Goal: Navigation & Orientation: Understand site structure

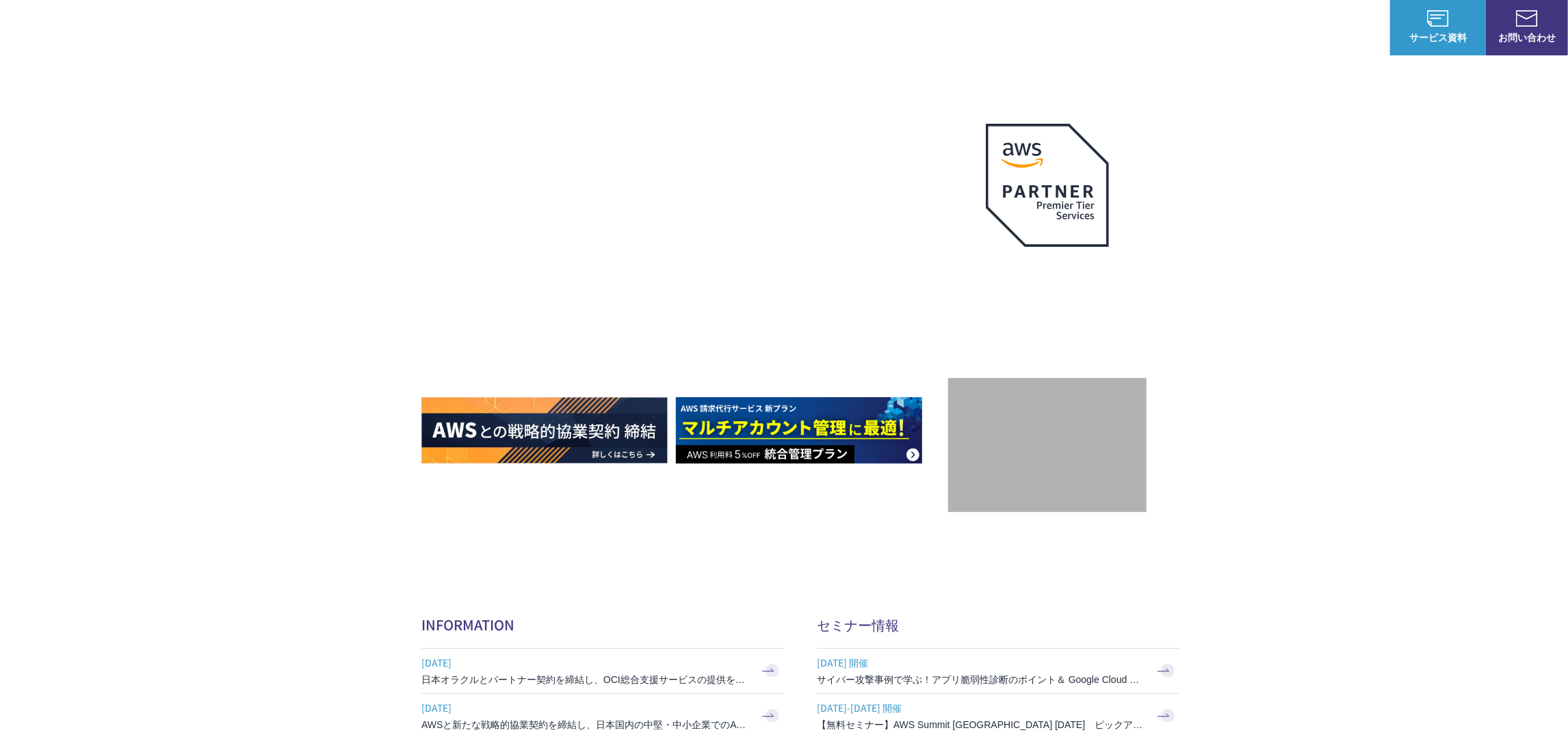
click at [81, 30] on img at bounding box center [78, 27] width 116 height 32
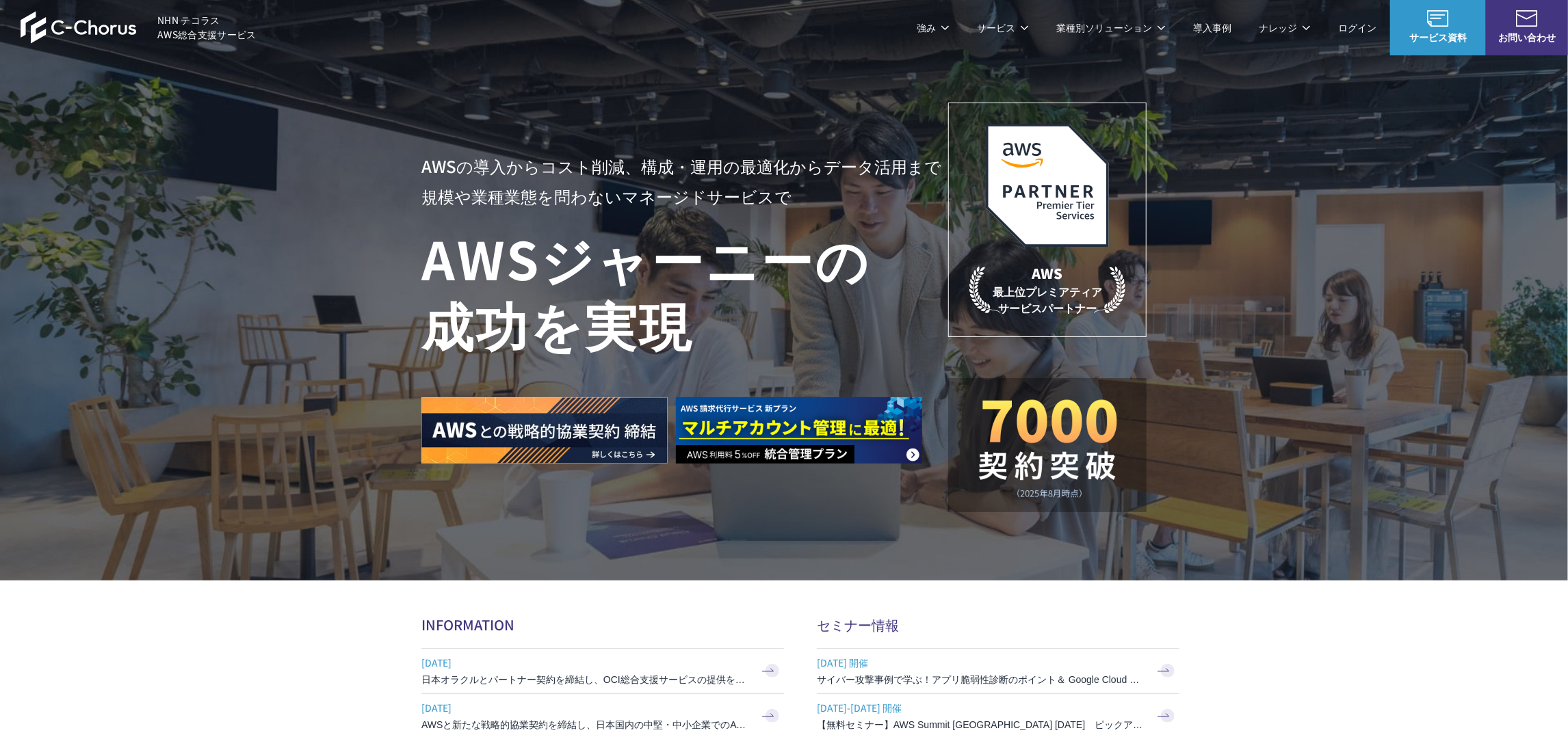
click at [186, 16] on span "NHN テコラス AWS総合支援サービス" at bounding box center [206, 27] width 99 height 29
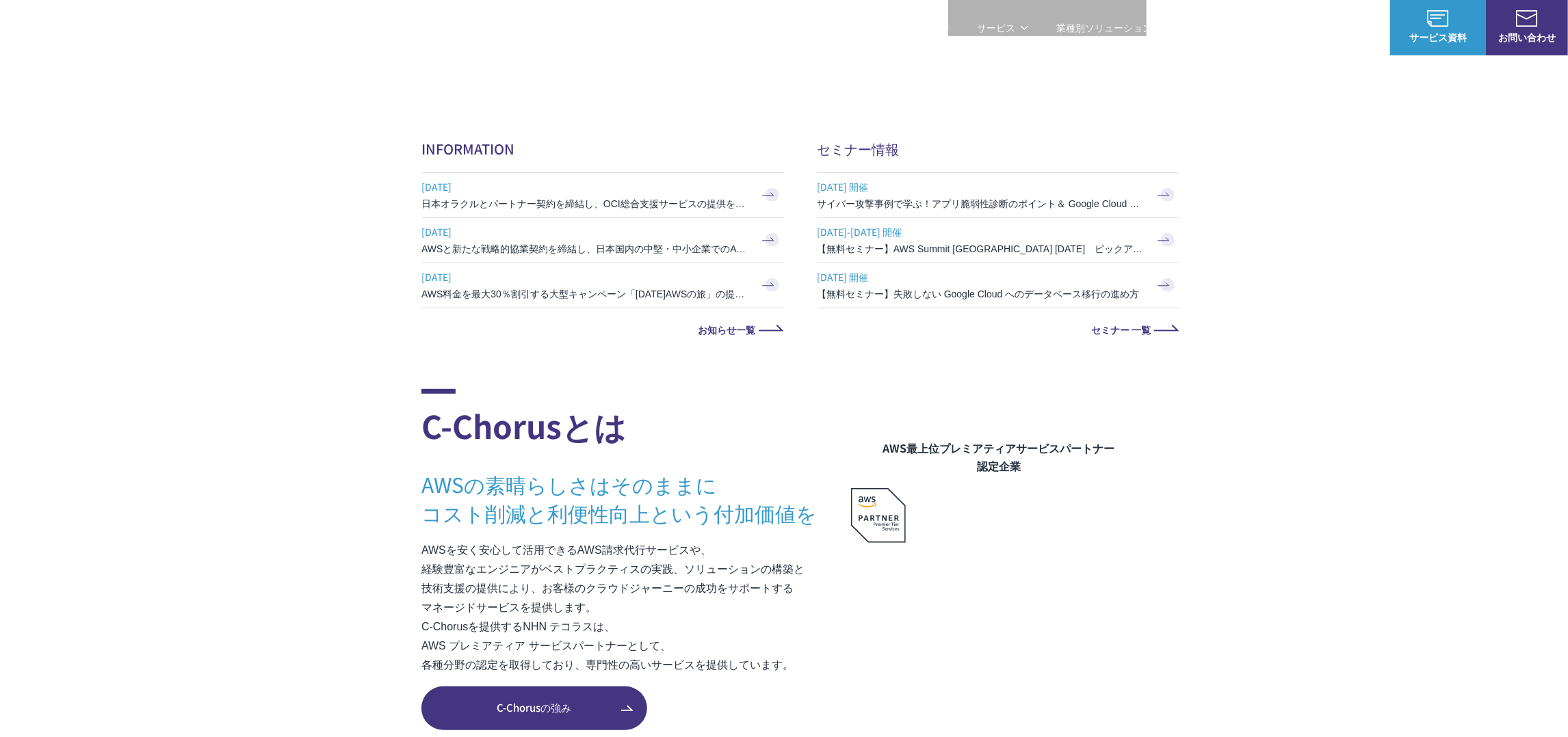
scroll to position [478, 0]
